Goal: Find contact information: Find contact information

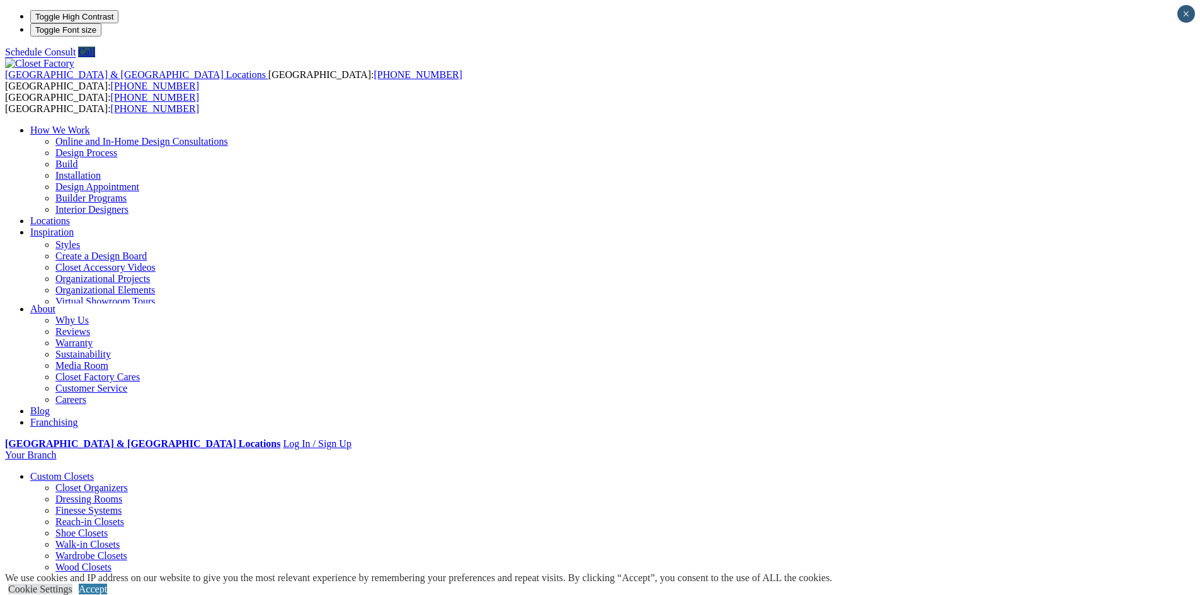
click at [70, 215] on link "Locations" at bounding box center [50, 220] width 40 height 11
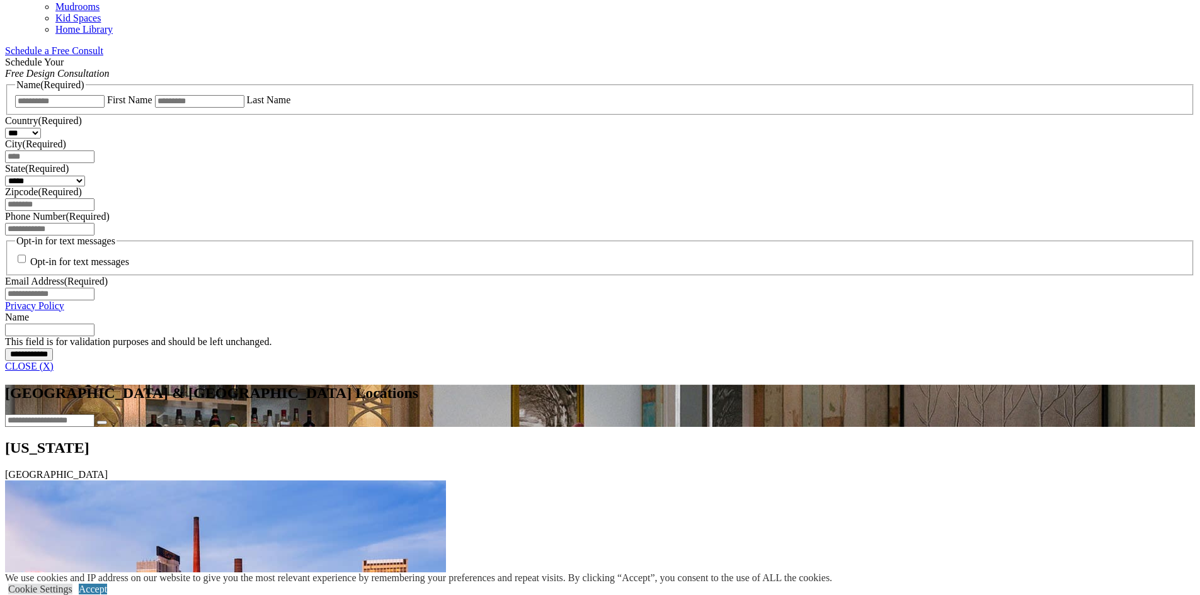
scroll to position [693, 0]
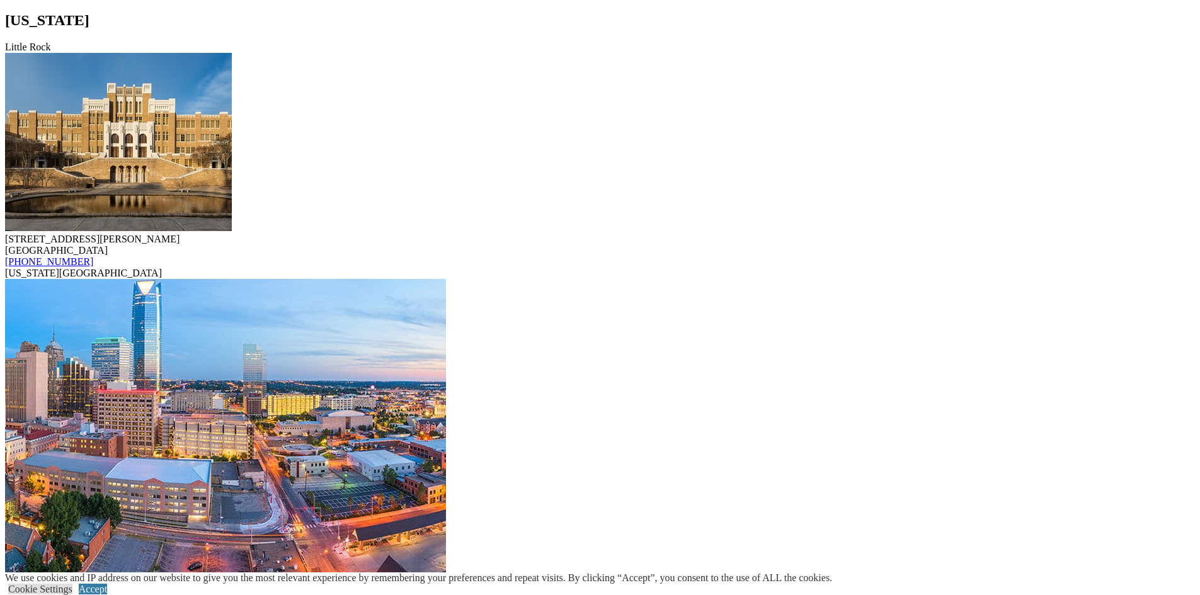
scroll to position [2330, 0]
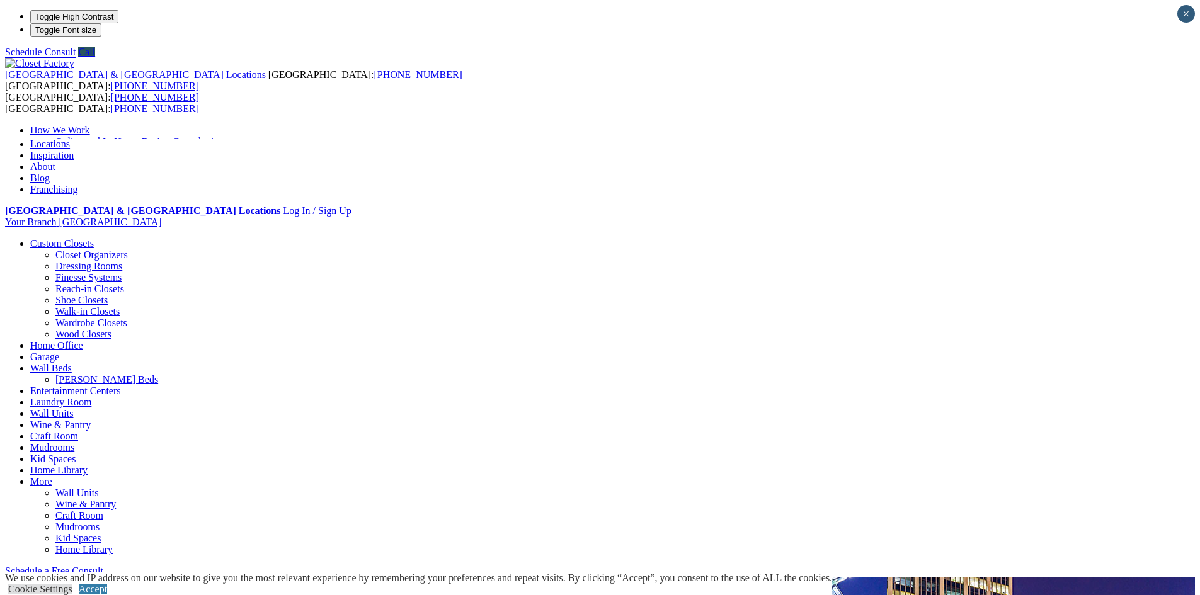
click at [90, 125] on link "How We Work" at bounding box center [60, 130] width 60 height 11
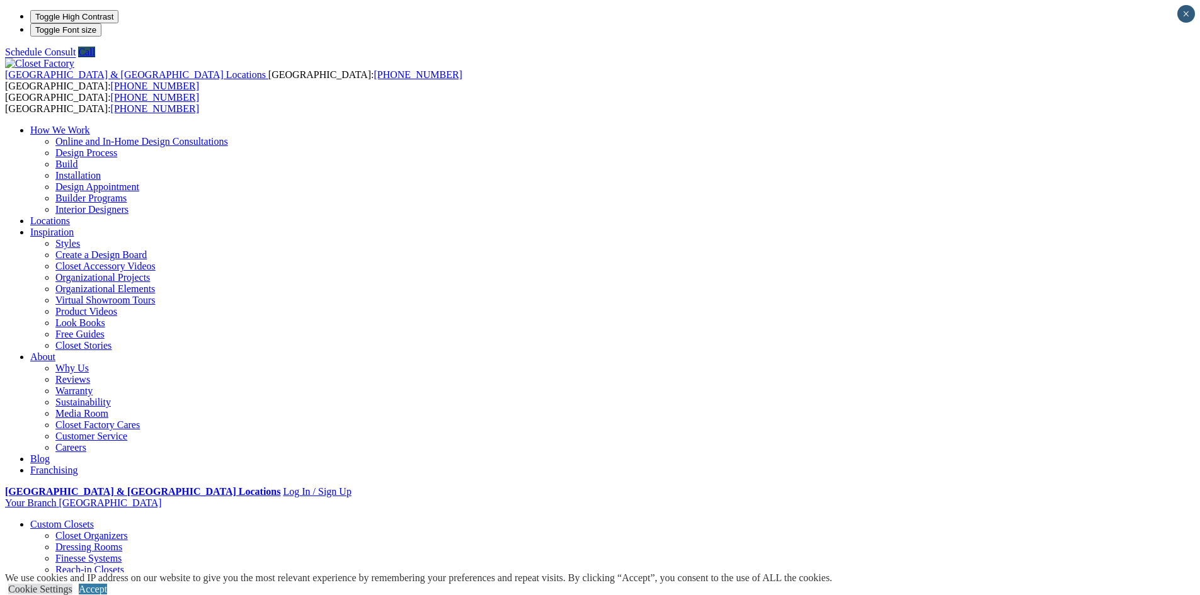
drag, startPoint x: 862, startPoint y: 189, endPoint x: 967, endPoint y: 189, distance: 105.2
copy div "[PHONE_NUMBER]"
